Goal: Task Accomplishment & Management: Complete application form

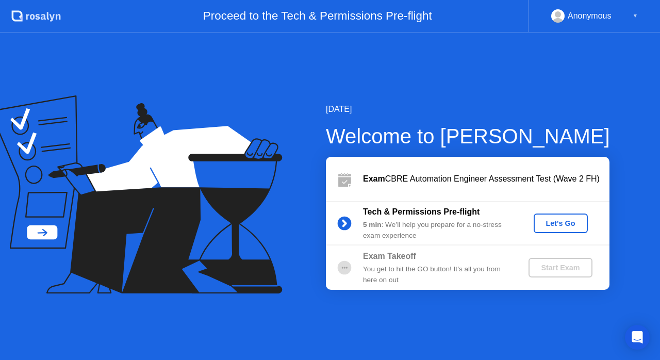
click at [551, 220] on div "Let's Go" at bounding box center [561, 223] width 46 height 8
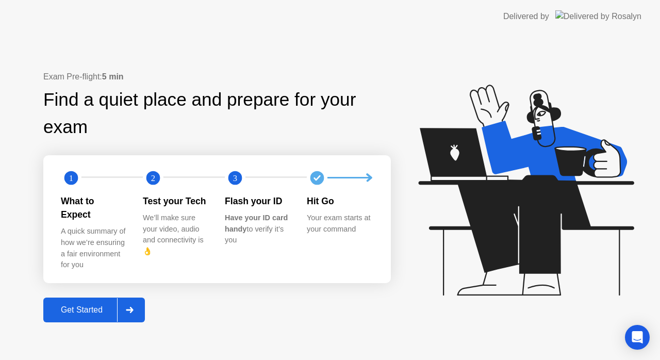
click at [93, 305] on div "Get Started" at bounding box center [81, 309] width 71 height 9
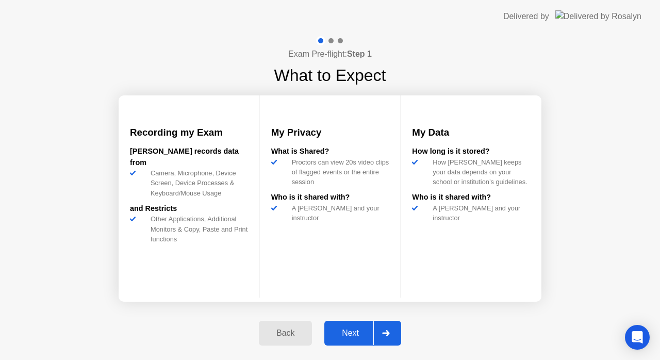
click at [348, 334] on div "Next" at bounding box center [350, 332] width 46 height 9
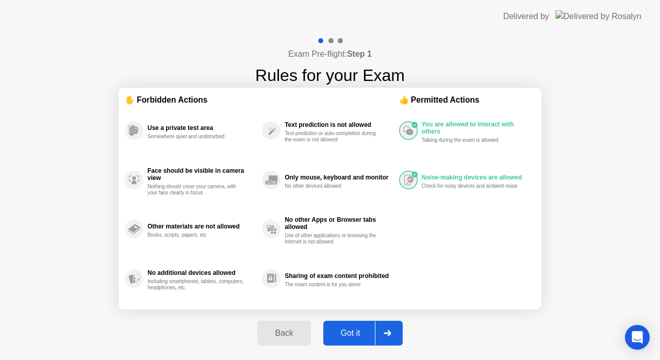
click at [348, 334] on div "Got it" at bounding box center [350, 332] width 48 height 9
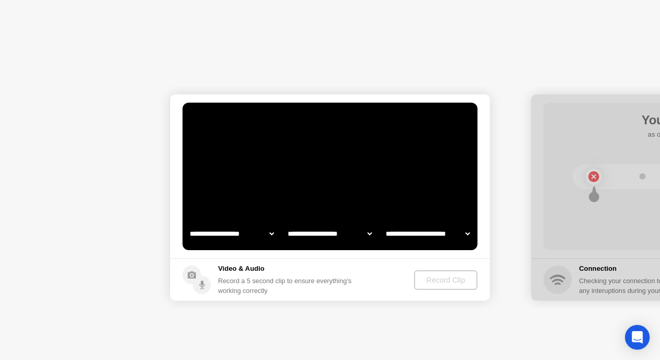
select select "**********"
select select "*******"
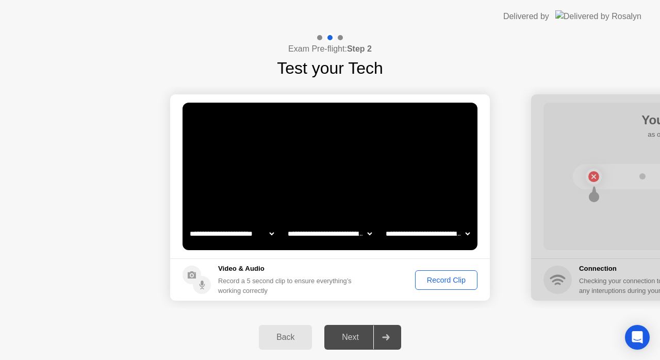
click at [458, 283] on div "Record Clip" at bounding box center [446, 280] width 55 height 8
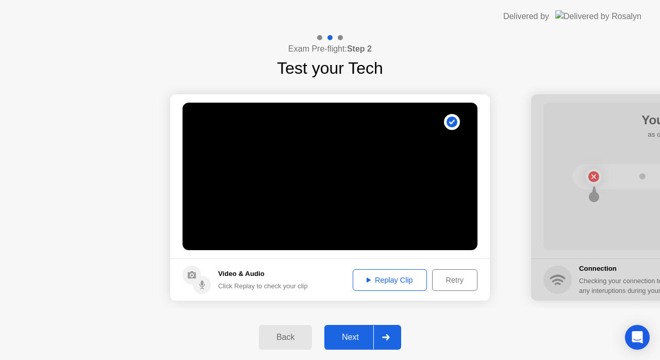
click at [378, 278] on div "Replay Clip" at bounding box center [389, 280] width 67 height 8
click at [356, 340] on div "Next" at bounding box center [350, 337] width 46 height 9
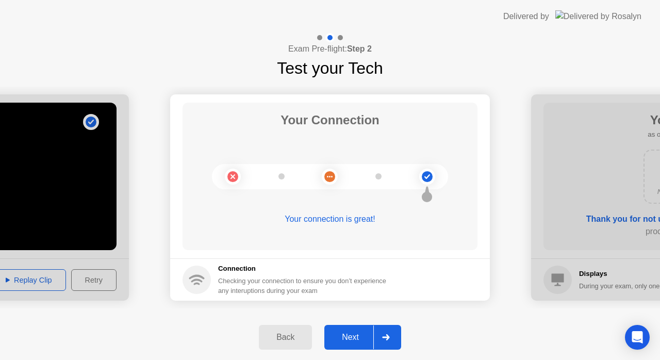
click at [356, 340] on div "Next" at bounding box center [350, 337] width 46 height 9
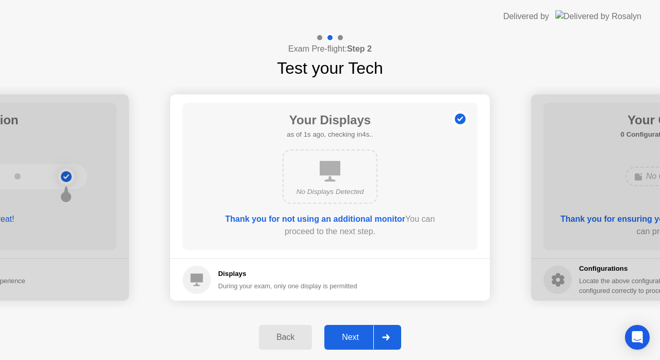
click at [356, 340] on div "Next" at bounding box center [350, 337] width 46 height 9
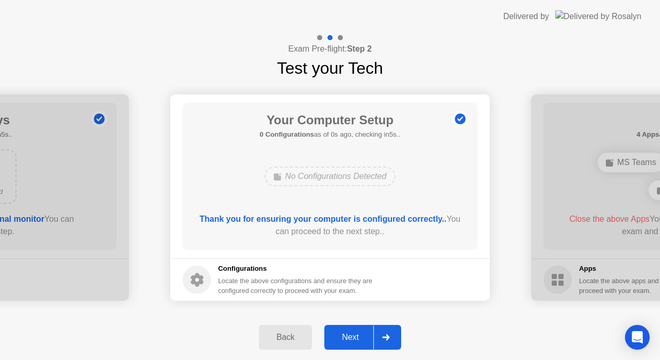
click at [356, 340] on div "Next" at bounding box center [350, 337] width 46 height 9
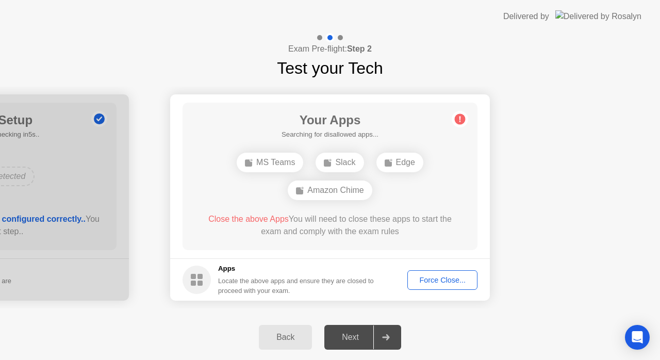
click at [263, 168] on div "MS Teams" at bounding box center [270, 163] width 67 height 20
click at [438, 284] on div "Force Close..." at bounding box center [442, 280] width 63 height 8
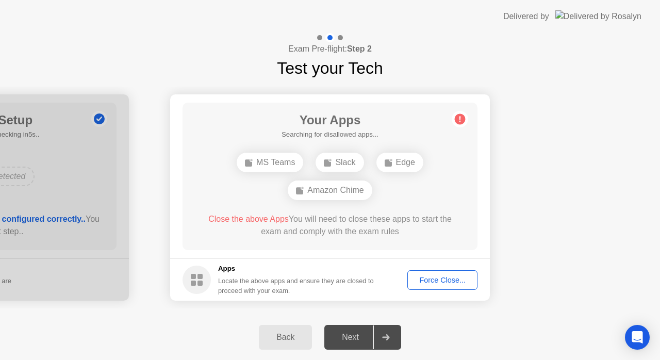
click at [459, 166] on div "Your Apps Searching for disallowed apps... MS Teams Slack Edge Amazon Chime Clo…" at bounding box center [330, 176] width 295 height 147
drag, startPoint x: 459, startPoint y: 166, endPoint x: 419, endPoint y: 265, distance: 106.9
click at [419, 265] on app-apps "Your Apps 1 App as of 4s ago, checking in1s.. Edge Close the above App You will…" at bounding box center [330, 197] width 320 height 206
click at [433, 284] on div "Force Close..." at bounding box center [442, 280] width 63 height 8
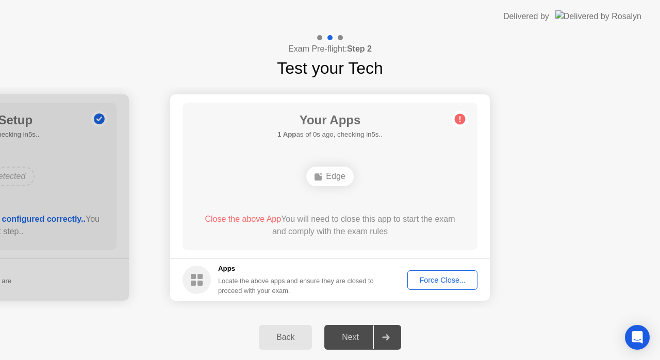
click at [440, 280] on div "Force Close..." at bounding box center [442, 280] width 63 height 8
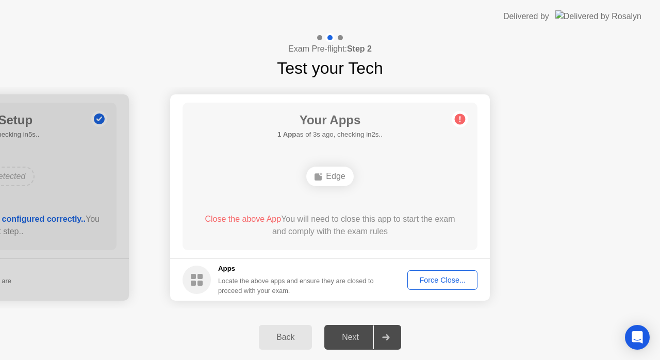
click at [285, 335] on div "Back" at bounding box center [285, 337] width 47 height 9
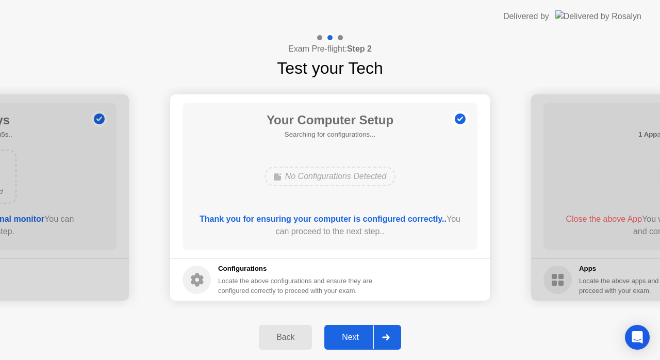
click at [285, 335] on div "Back" at bounding box center [285, 337] width 47 height 9
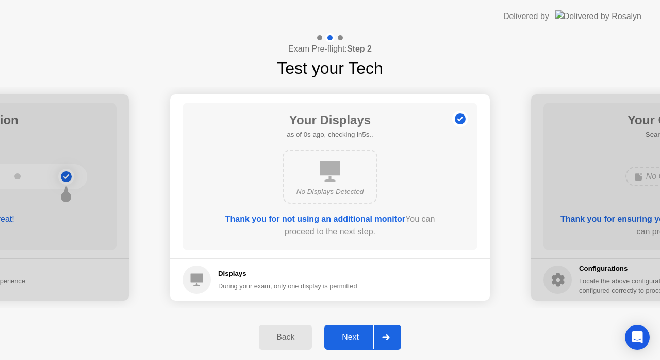
click at [285, 335] on div "Back" at bounding box center [285, 337] width 47 height 9
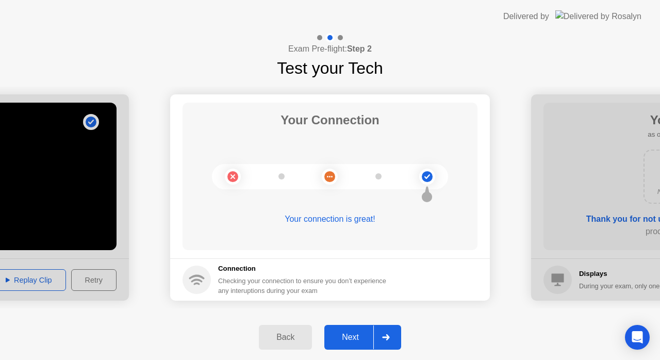
click at [285, 335] on div "Back" at bounding box center [285, 337] width 47 height 9
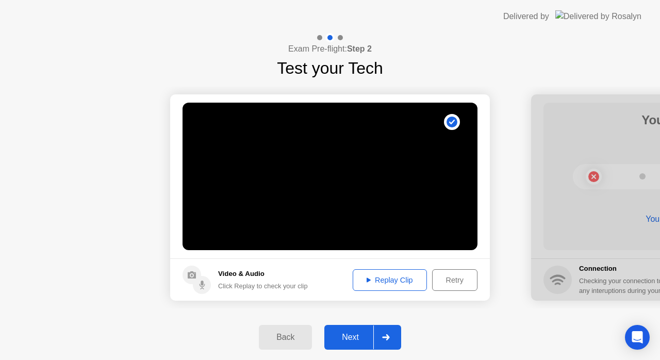
click at [285, 335] on div "Back" at bounding box center [285, 337] width 47 height 9
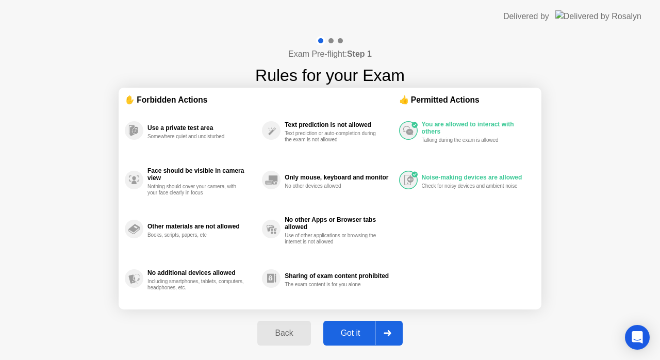
click at [292, 335] on div "Back" at bounding box center [283, 332] width 47 height 9
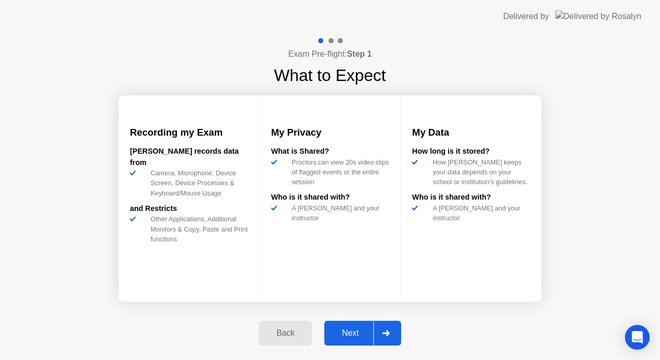
click at [292, 335] on div "Back" at bounding box center [285, 332] width 47 height 9
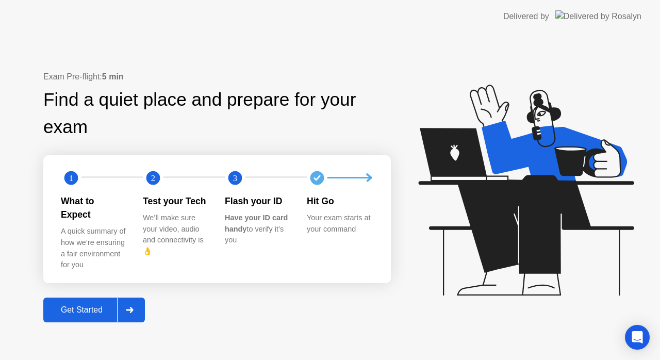
click at [87, 305] on div "Get Started" at bounding box center [81, 309] width 71 height 9
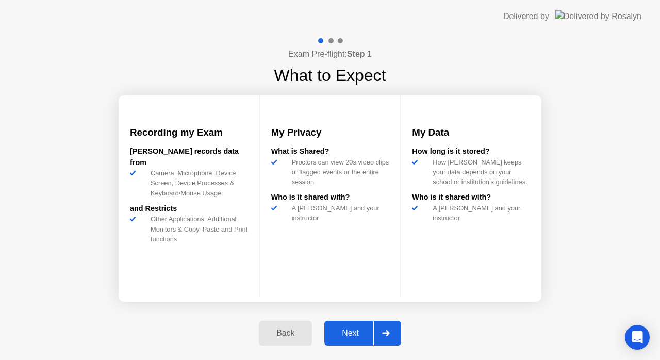
click at [351, 334] on div "Next" at bounding box center [350, 332] width 46 height 9
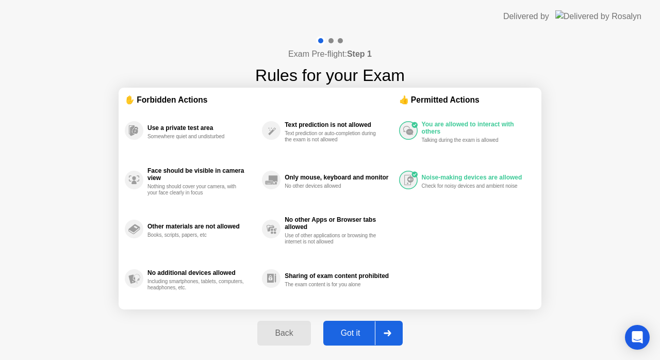
click at [351, 334] on div "Got it" at bounding box center [350, 332] width 48 height 9
select select "**********"
select select "*******"
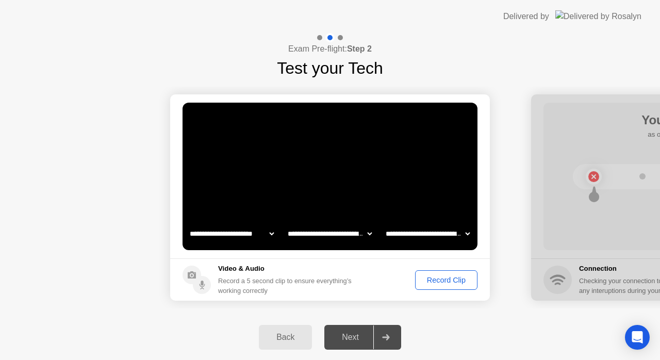
click at [443, 273] on button "Record Clip" at bounding box center [446, 280] width 62 height 20
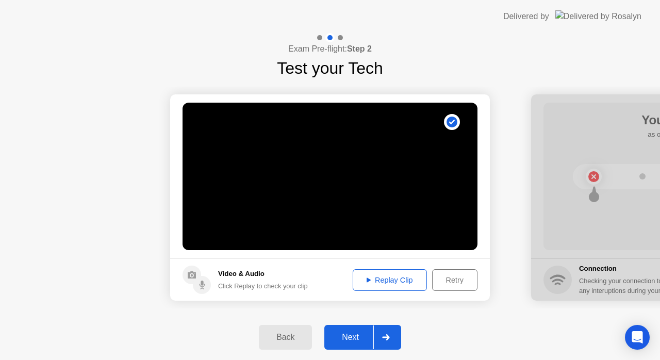
click at [382, 284] on div "Replay Clip" at bounding box center [389, 280] width 67 height 8
click at [352, 338] on div "Next" at bounding box center [350, 337] width 46 height 9
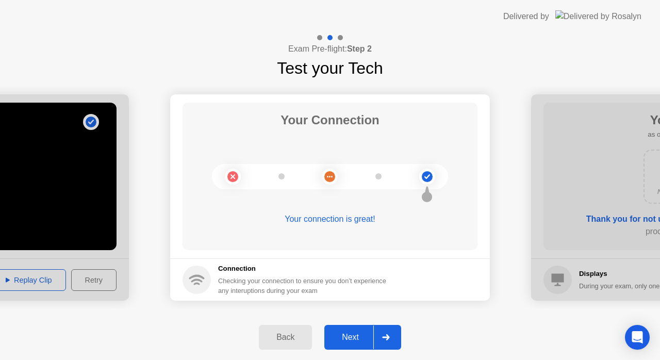
click at [352, 338] on div "Next" at bounding box center [350, 337] width 46 height 9
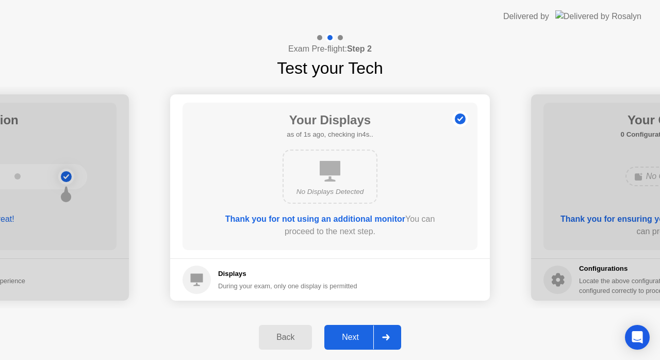
click at [352, 338] on div "Next" at bounding box center [350, 337] width 46 height 9
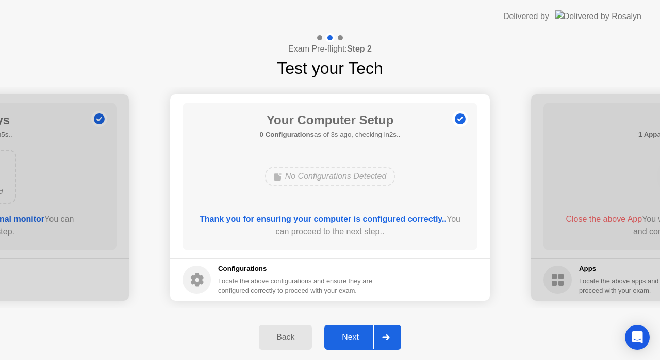
click at [352, 338] on div "Next" at bounding box center [350, 337] width 46 height 9
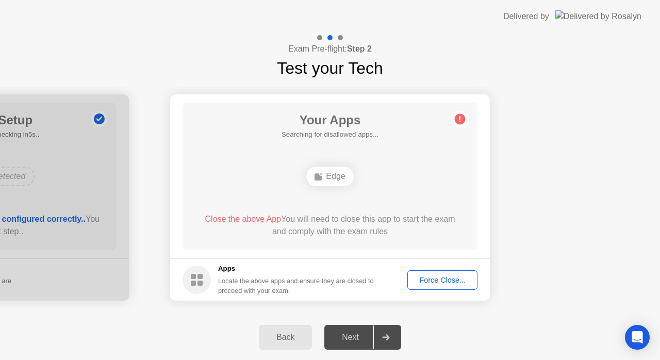
click at [443, 281] on div "Force Close..." at bounding box center [442, 280] width 63 height 8
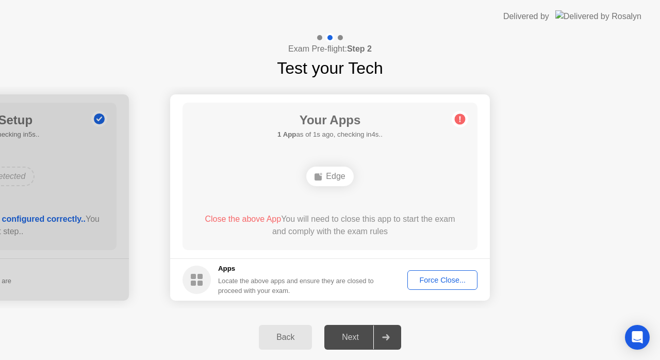
click at [442, 282] on div "Force Close..." at bounding box center [442, 280] width 63 height 8
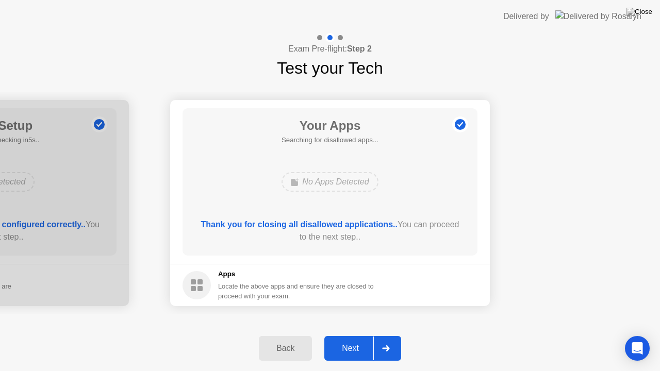
click at [359, 352] on div "Next" at bounding box center [350, 348] width 46 height 9
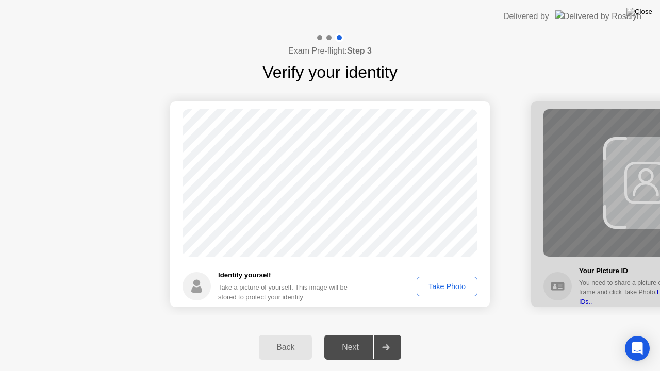
click at [436, 289] on div "Take Photo" at bounding box center [447, 287] width 54 height 8
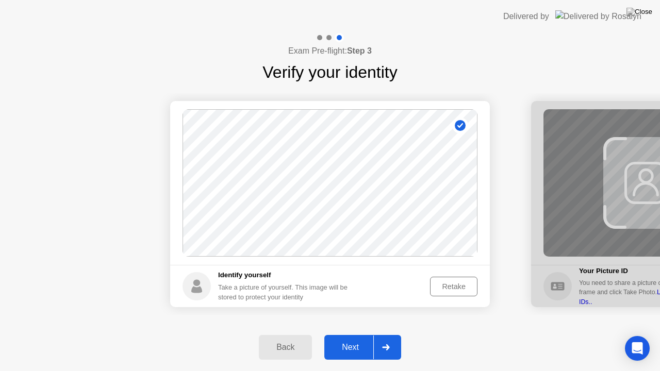
click at [352, 352] on div "Next" at bounding box center [350, 347] width 46 height 9
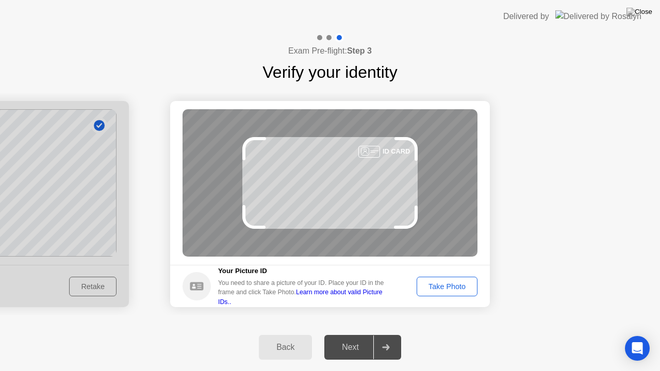
click at [457, 283] on div "Take Photo" at bounding box center [447, 287] width 54 height 8
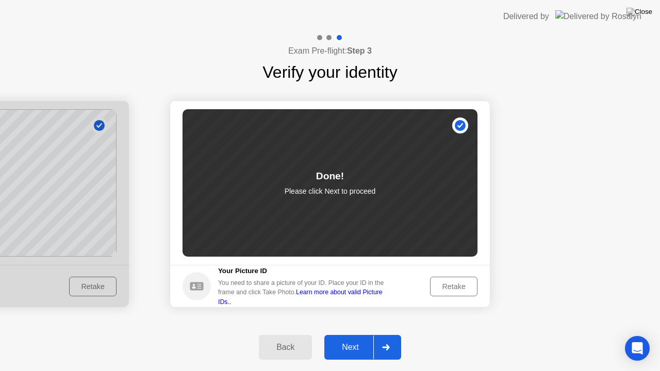
click at [355, 350] on div "Next" at bounding box center [350, 347] width 46 height 9
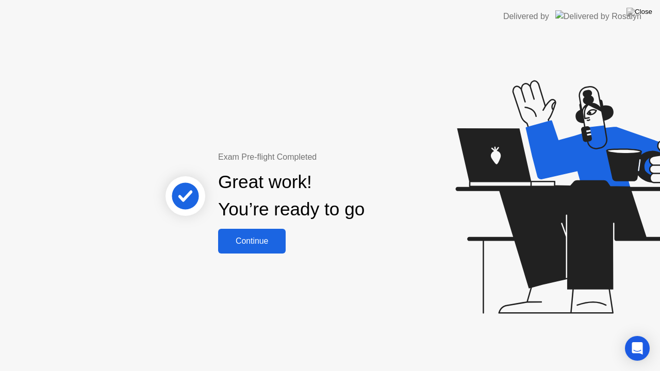
click at [252, 244] on div "Continue" at bounding box center [251, 241] width 61 height 9
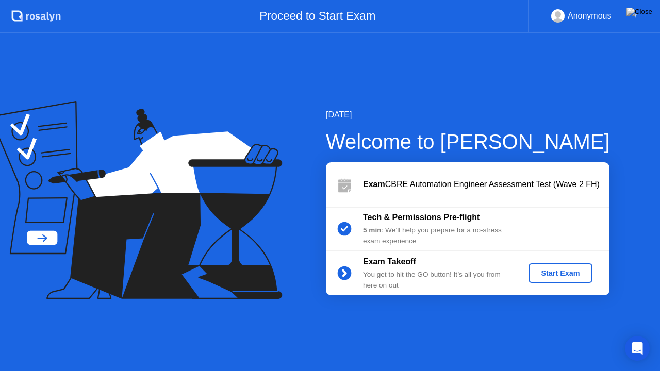
click at [551, 273] on div "Start Exam" at bounding box center [560, 273] width 55 height 8
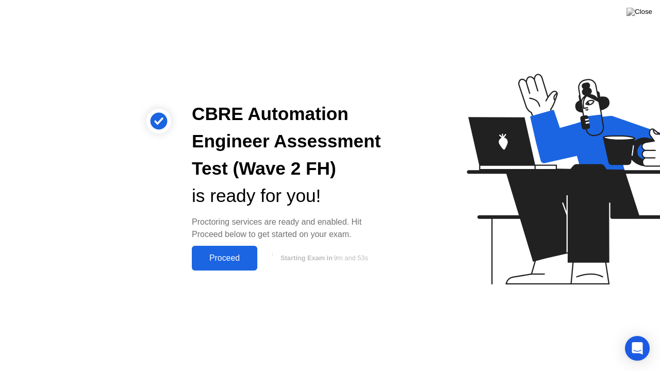
click at [220, 260] on div "Proceed" at bounding box center [224, 258] width 59 height 9
